Goal: Find specific page/section: Find specific page/section

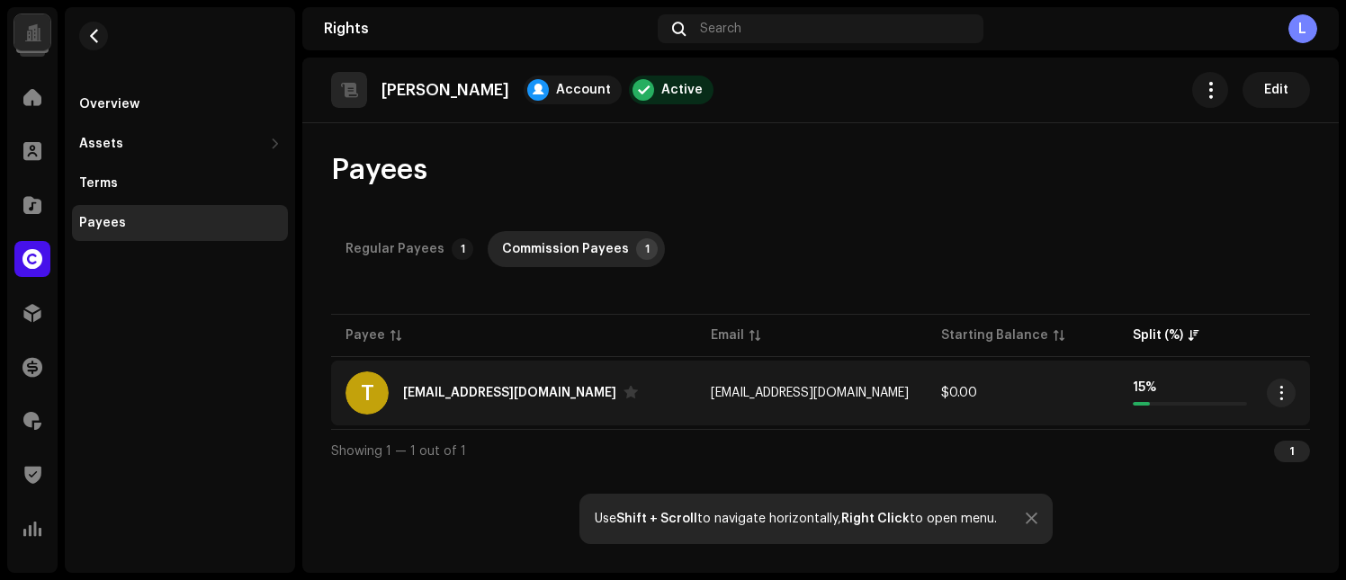
click at [524, 396] on div "[EMAIL_ADDRESS][DOMAIN_NAME]" at bounding box center [509, 393] width 213 height 13
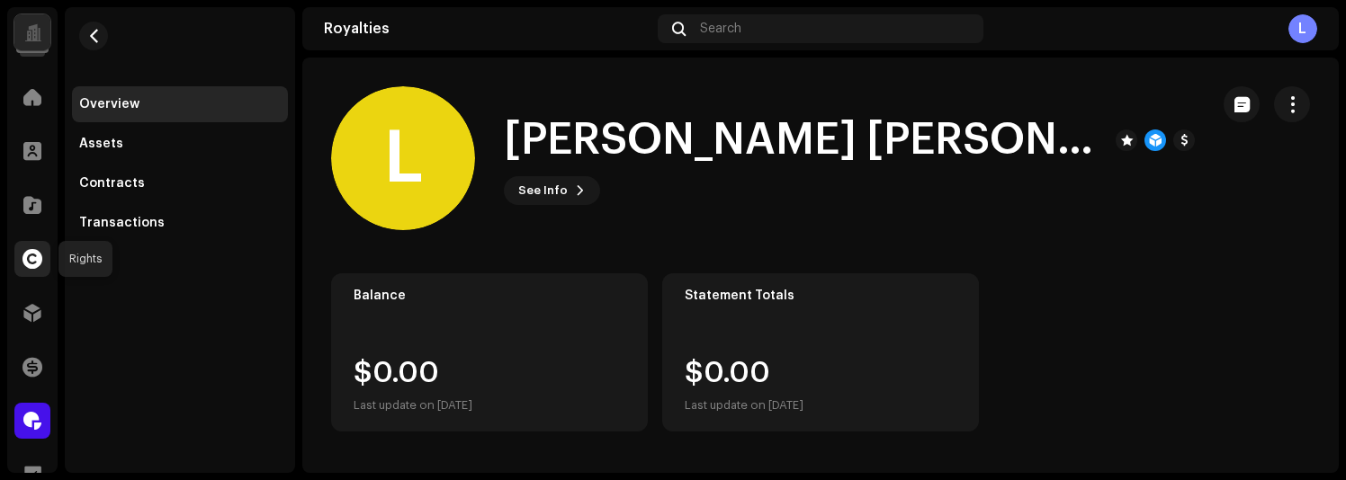
click at [45, 255] on div at bounding box center [32, 259] width 36 height 36
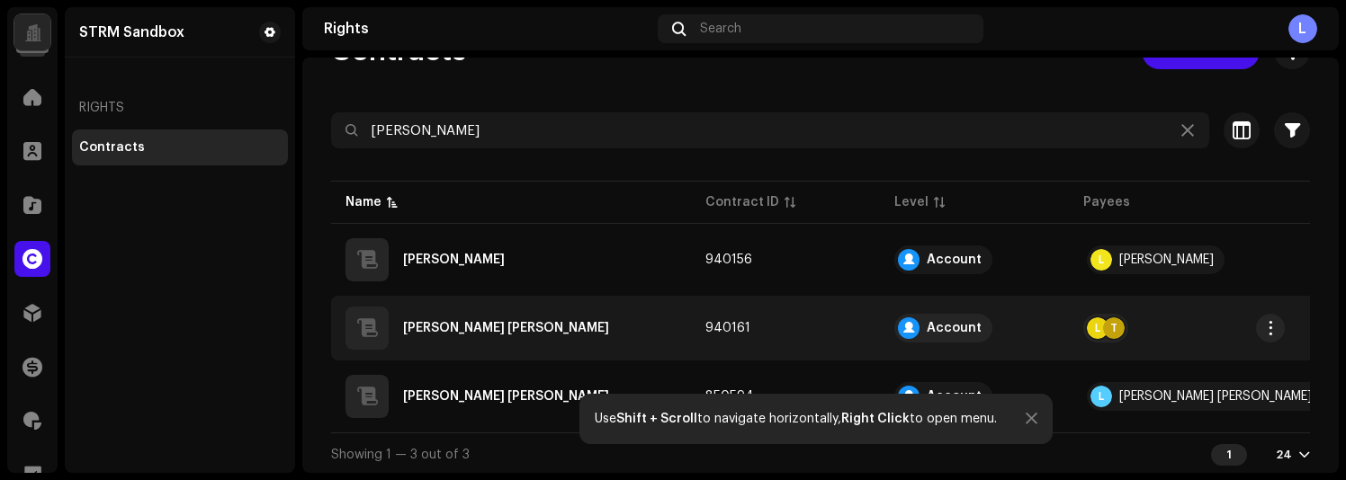
scroll to position [63, 0]
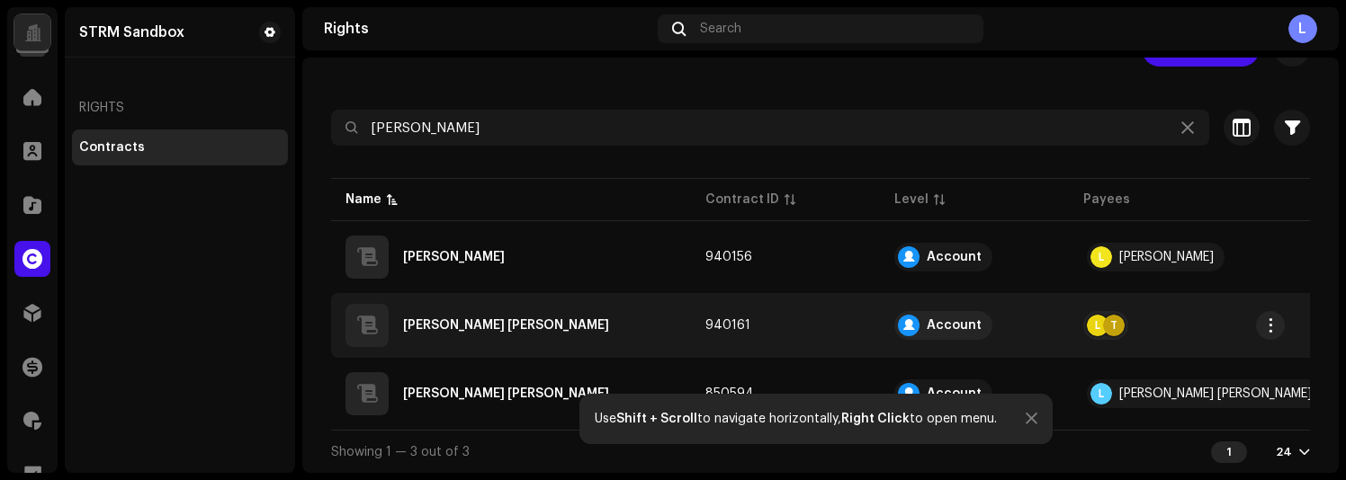
click at [1119, 319] on div "T" at bounding box center [1114, 326] width 22 height 22
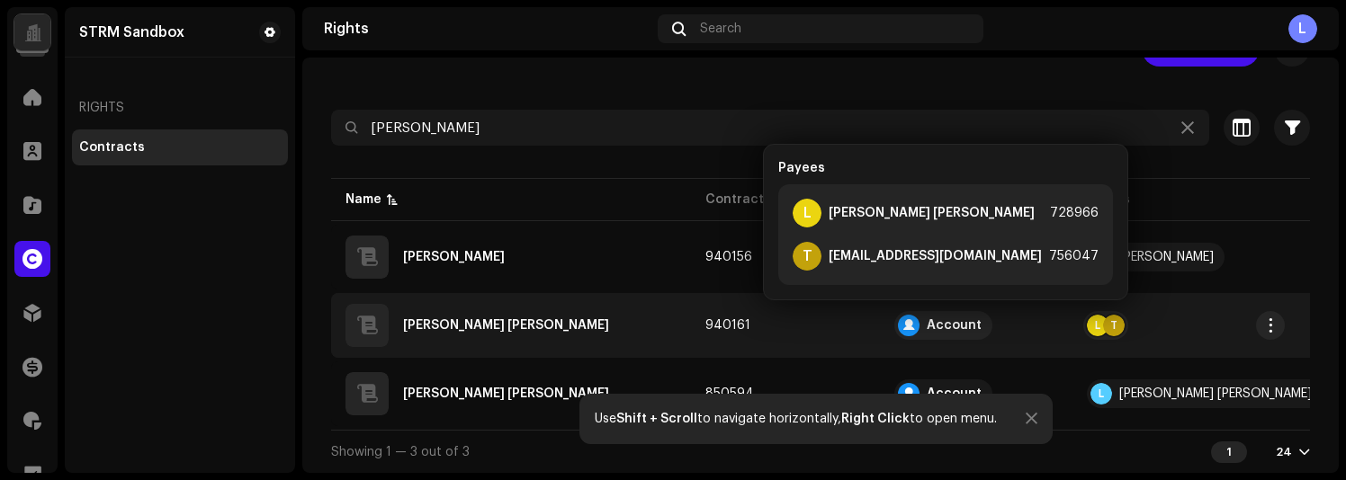
click at [642, 316] on div "luiz fernando kohl" at bounding box center [510, 325] width 331 height 43
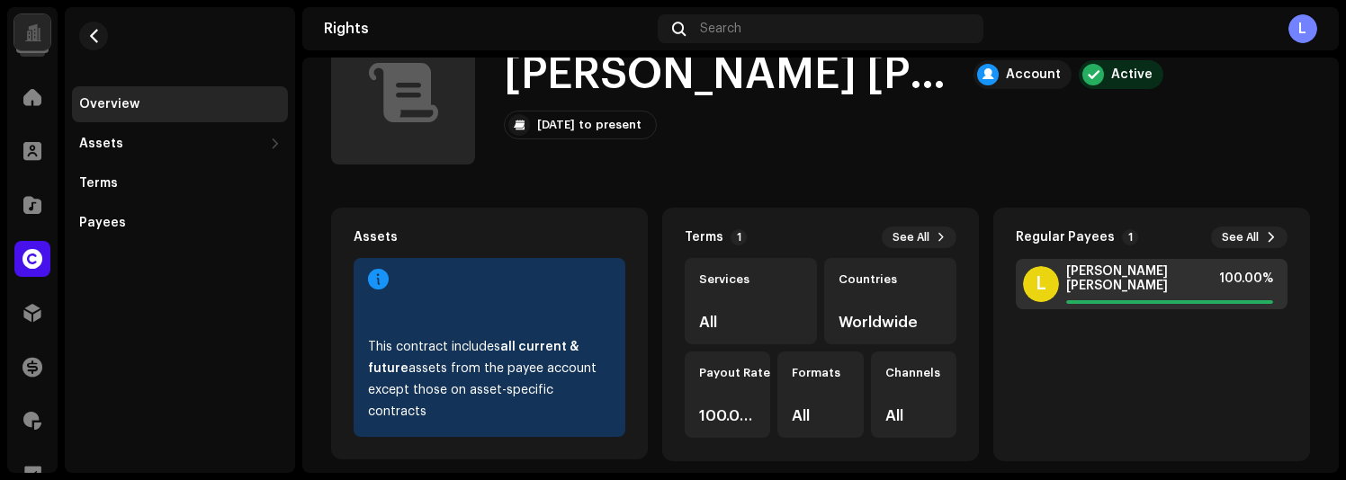
scroll to position [83, 0]
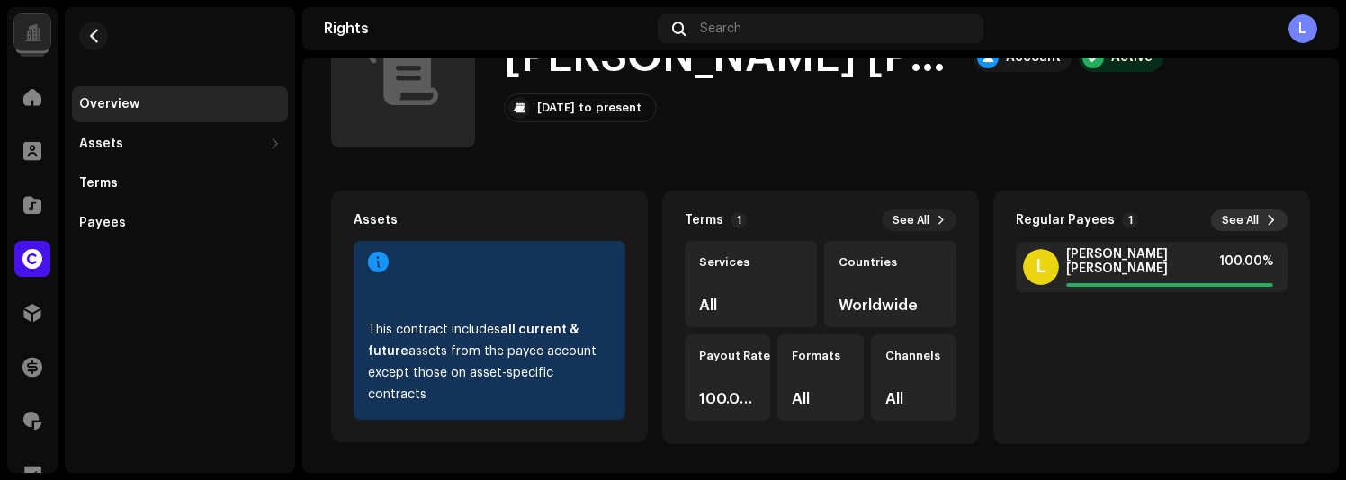
click at [1229, 216] on span "See All" at bounding box center [1240, 220] width 37 height 14
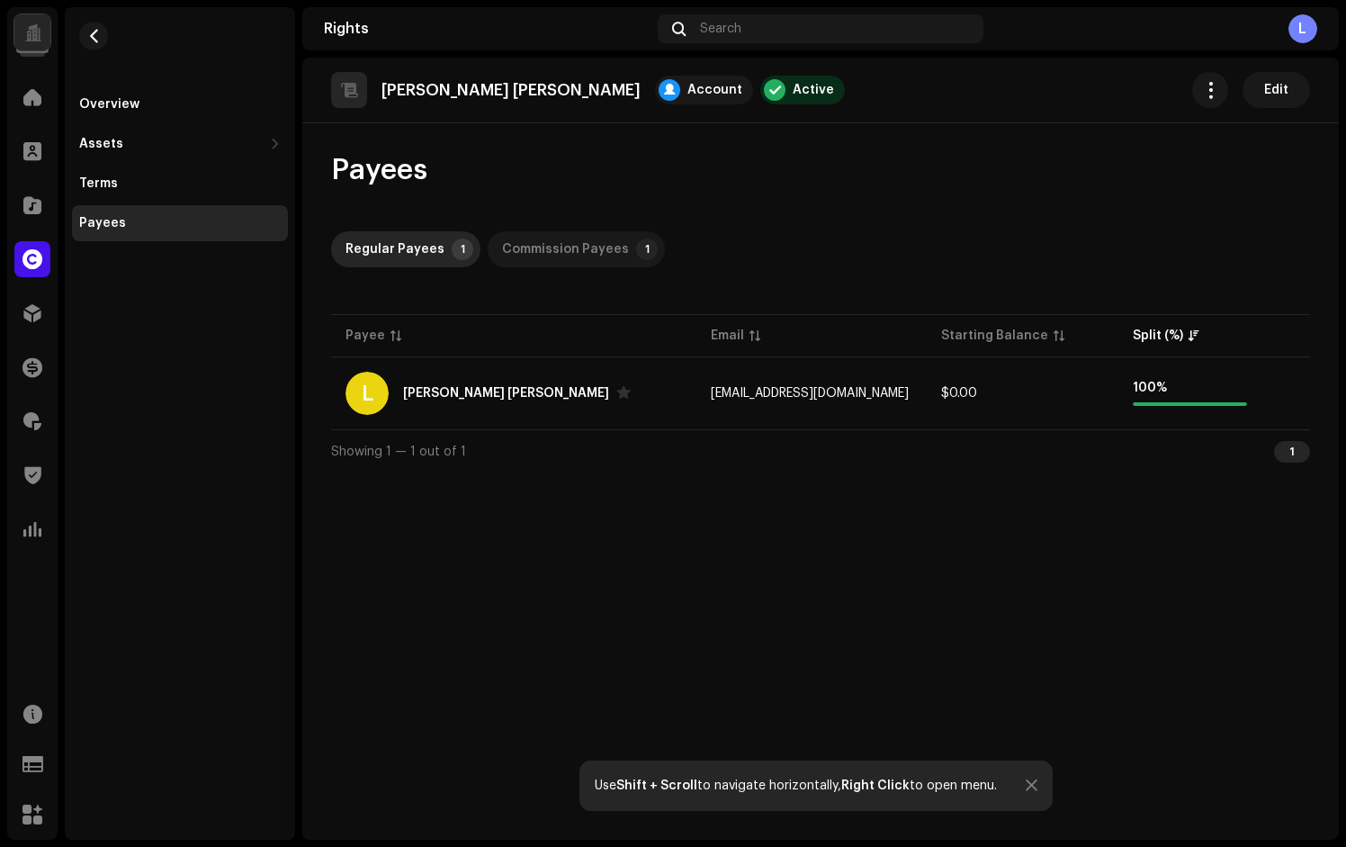
click at [590, 243] on div "Commission Payees" at bounding box center [565, 249] width 127 height 36
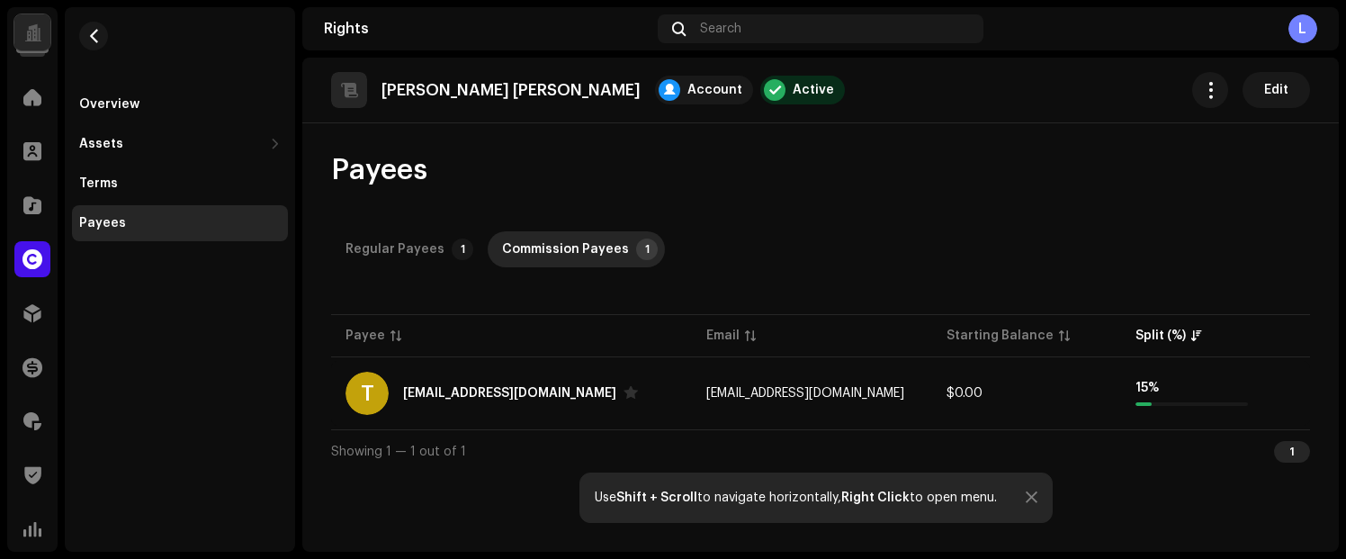
click at [1117, 293] on div "Payees Regular Payees 1 Commission Payees 1 Payee Email Starting Balance Split …" at bounding box center [820, 312] width 1036 height 320
